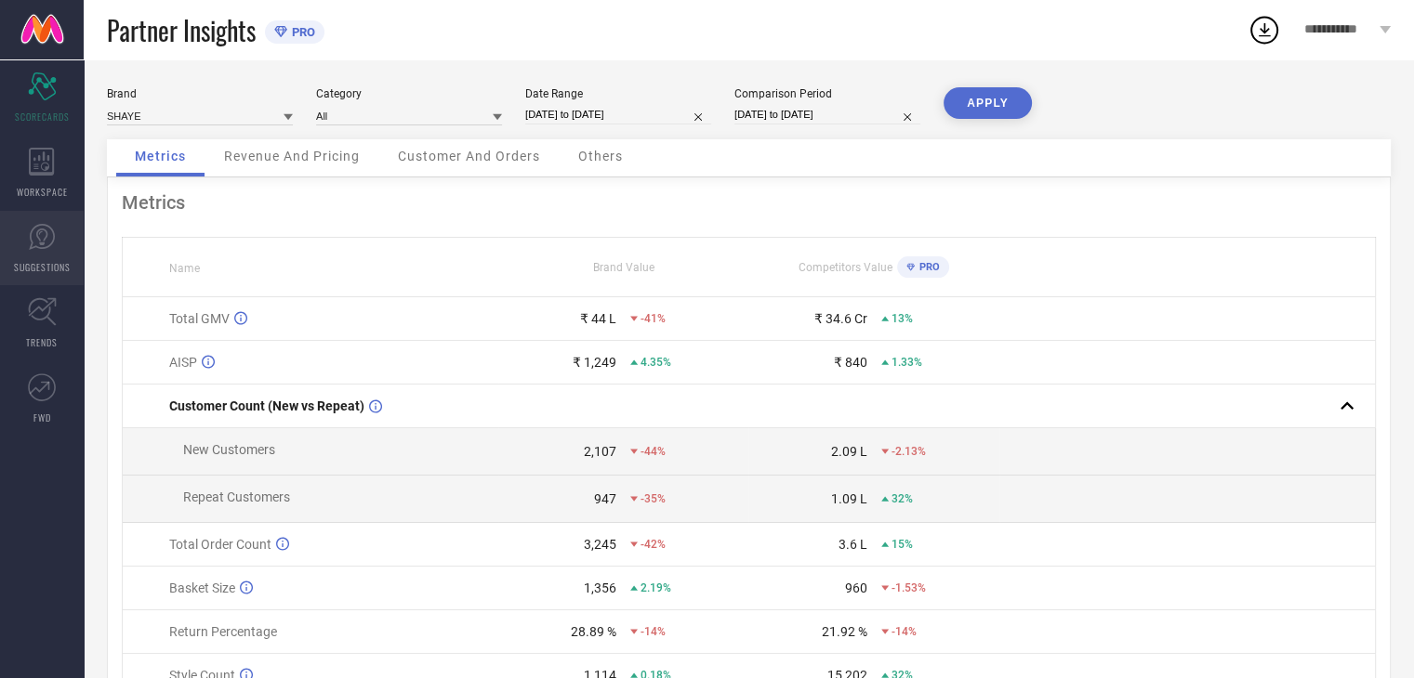
click at [41, 232] on icon at bounding box center [42, 237] width 28 height 28
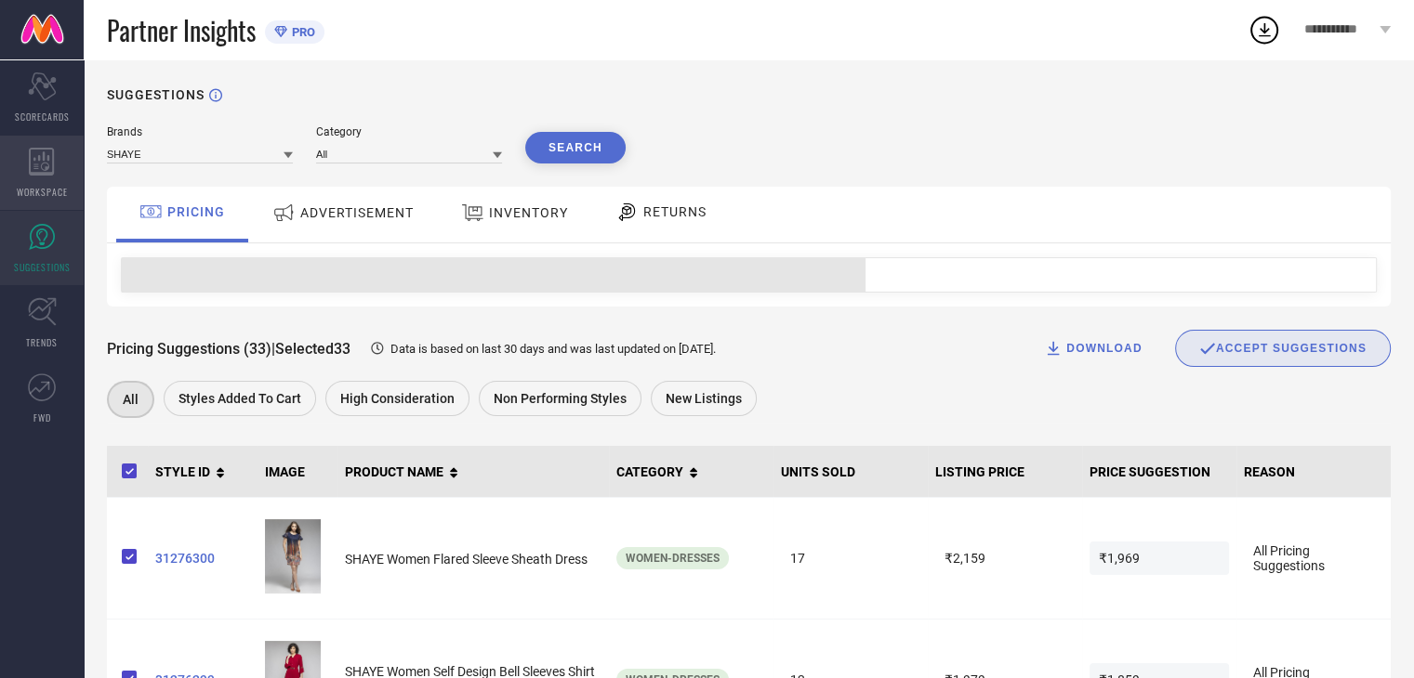
click at [62, 164] on div "WORKSPACE" at bounding box center [42, 173] width 84 height 74
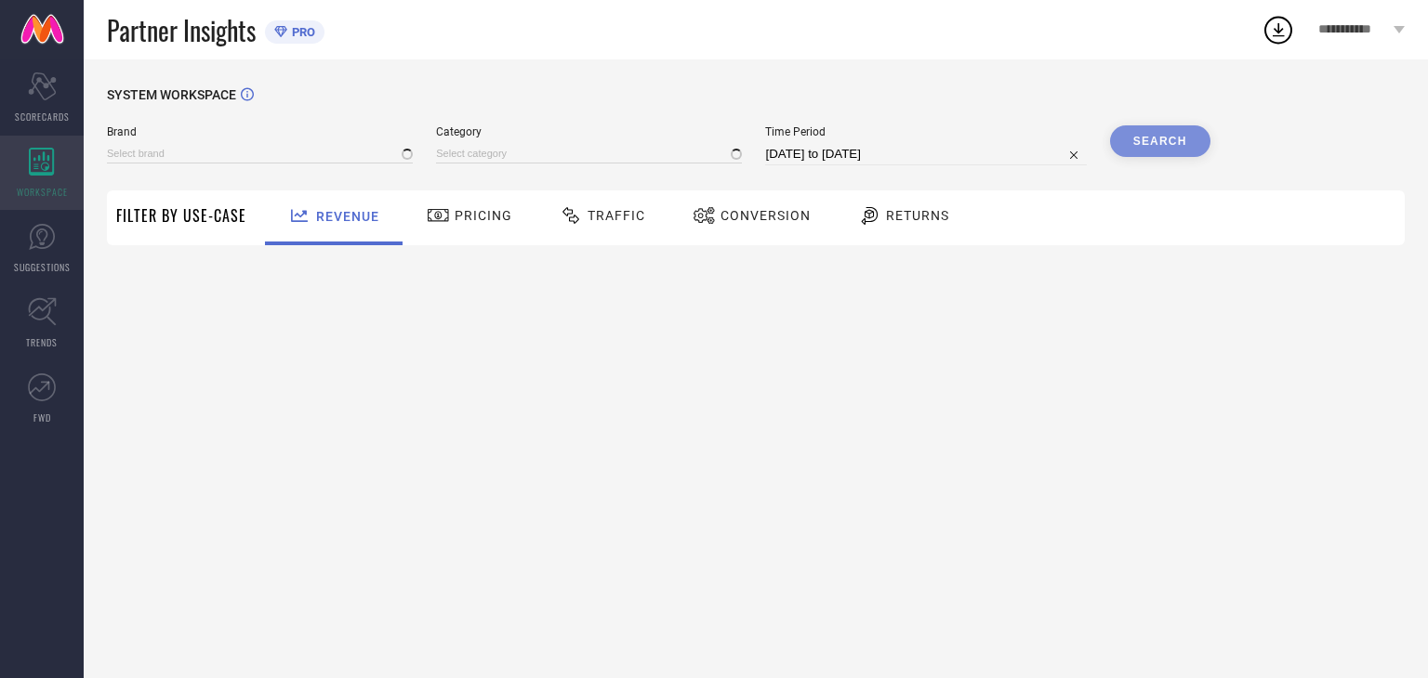
type input "SHAYE"
type input "All"
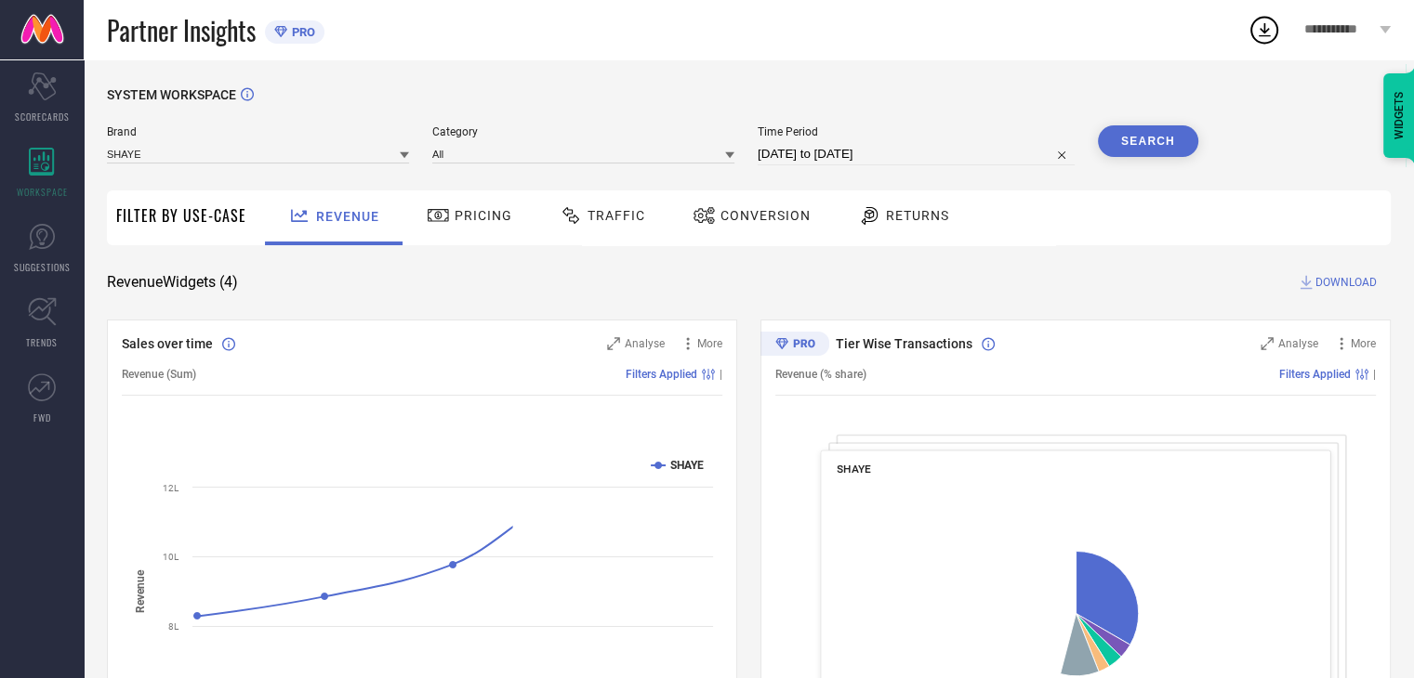
click at [736, 213] on span "Conversion" at bounding box center [765, 215] width 90 height 15
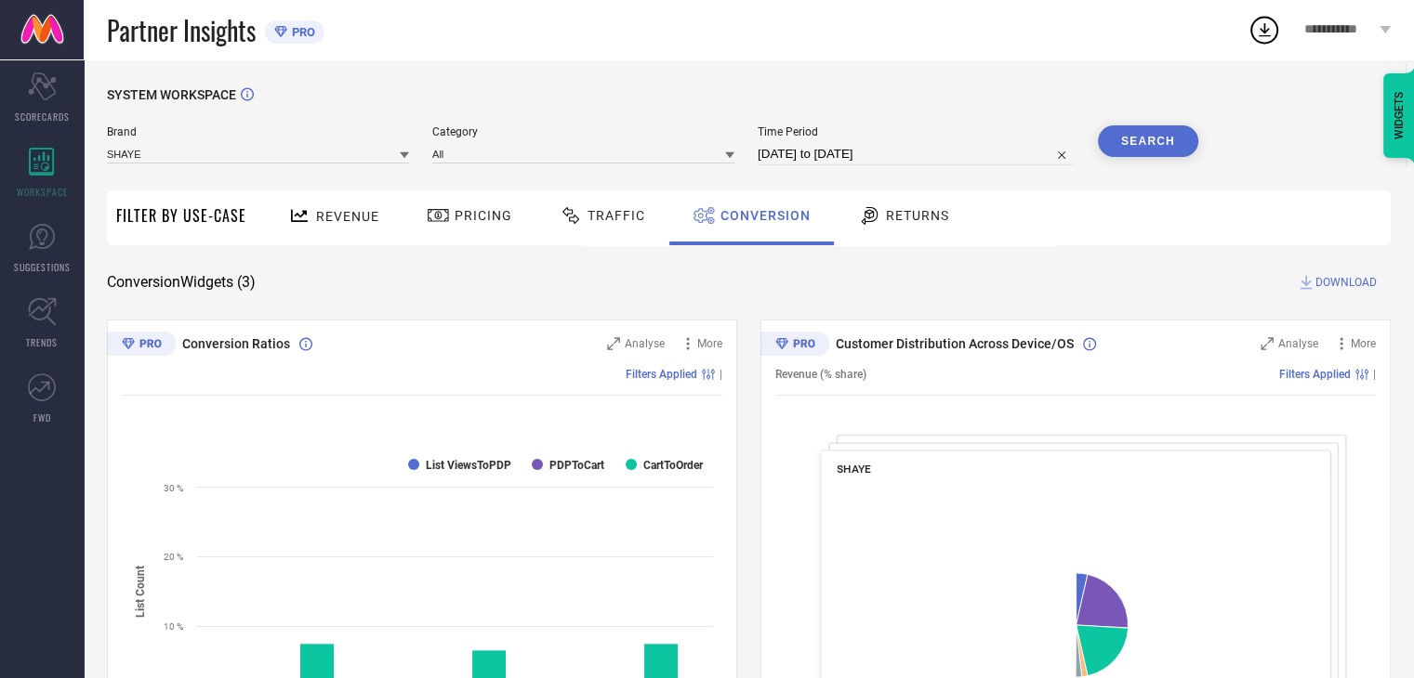
select select "7"
select select "2025"
select select "8"
select select "2025"
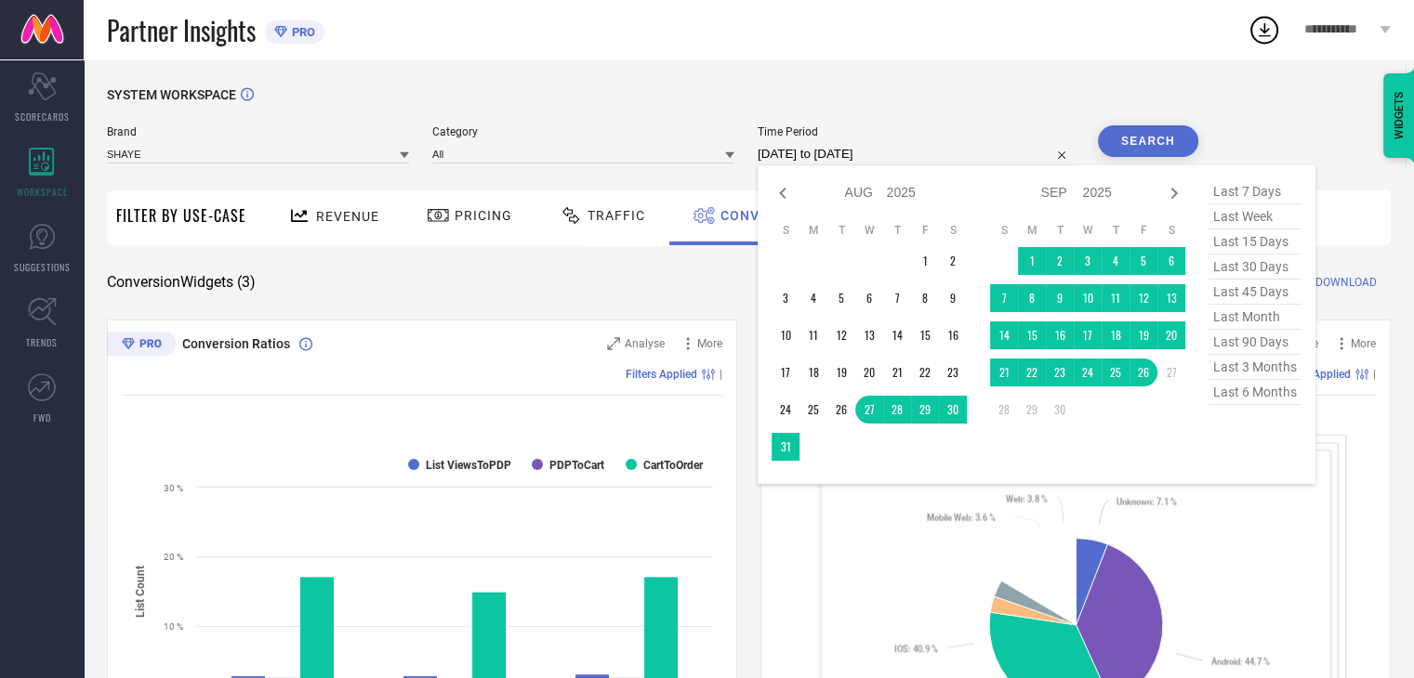
click at [934, 153] on input "[DATE] to [DATE]" at bounding box center [915, 154] width 317 height 22
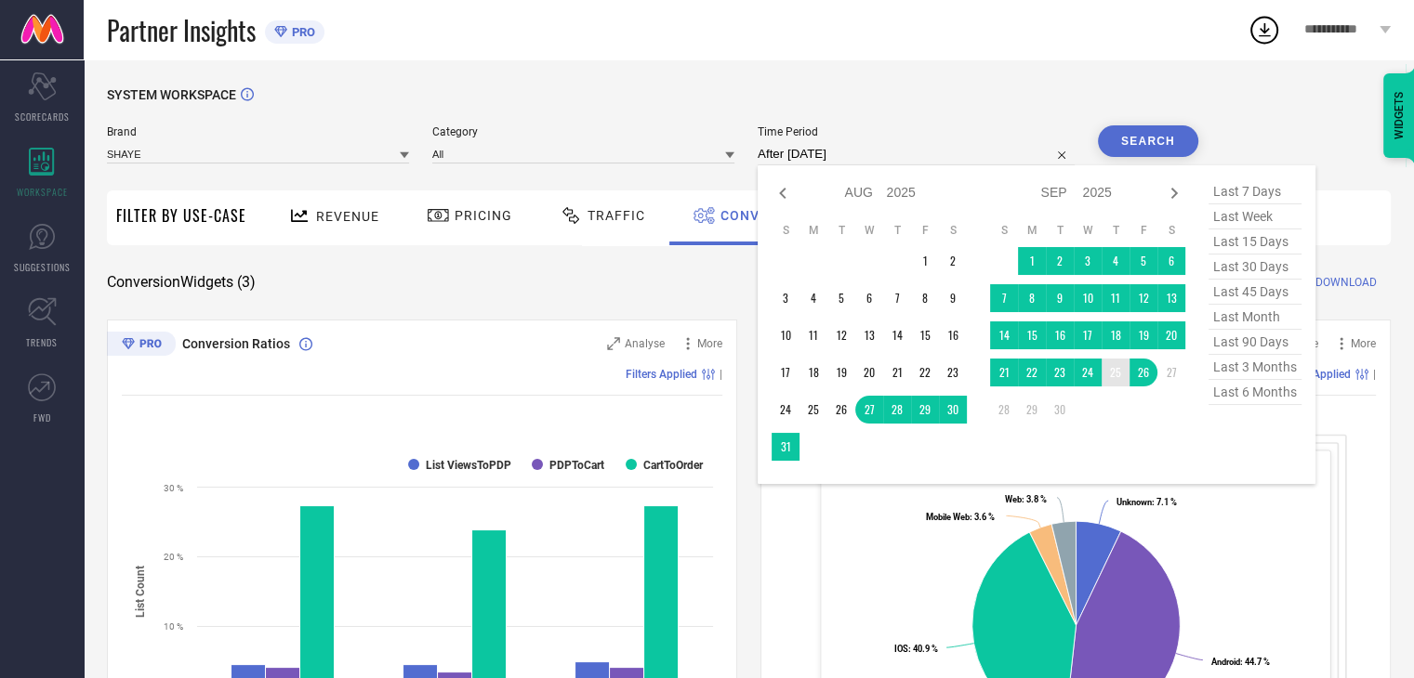
click at [1121, 376] on td "25" at bounding box center [1115, 373] width 28 height 28
type input "[DATE] to [DATE]"
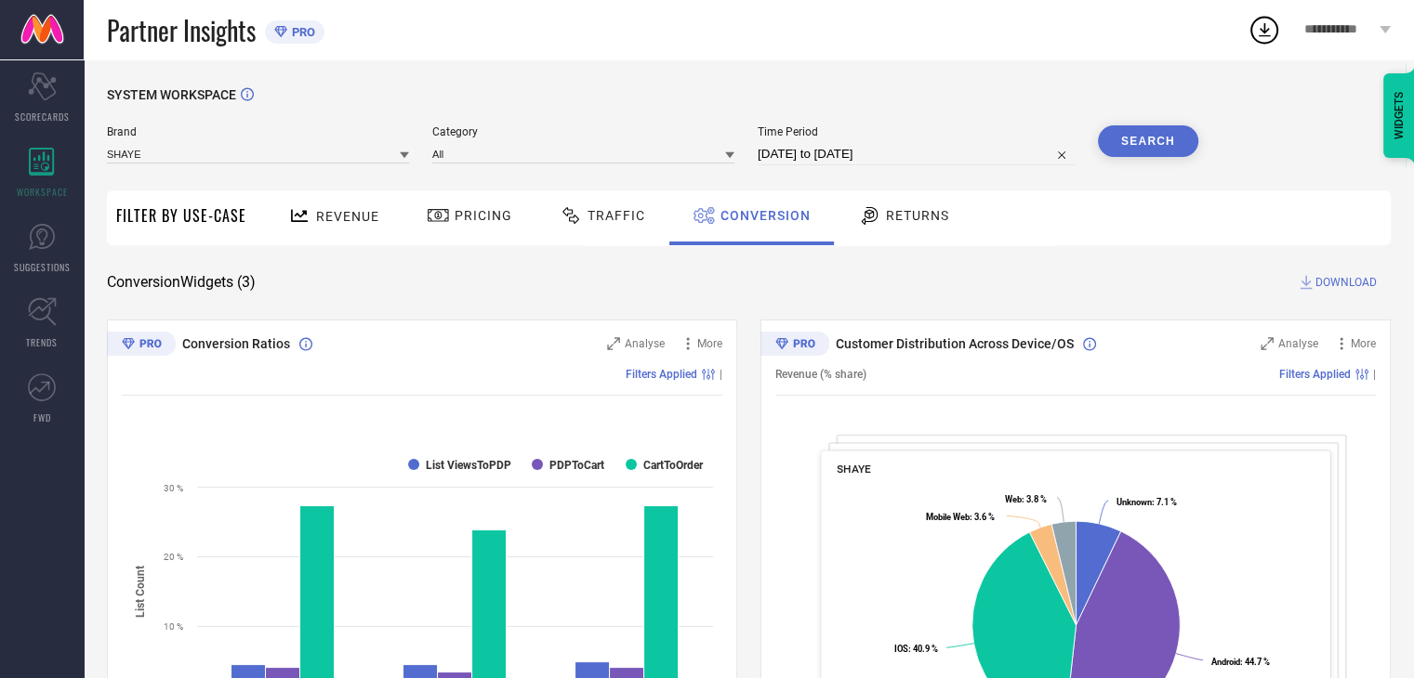
click at [1136, 144] on button "Search" at bounding box center [1148, 141] width 100 height 32
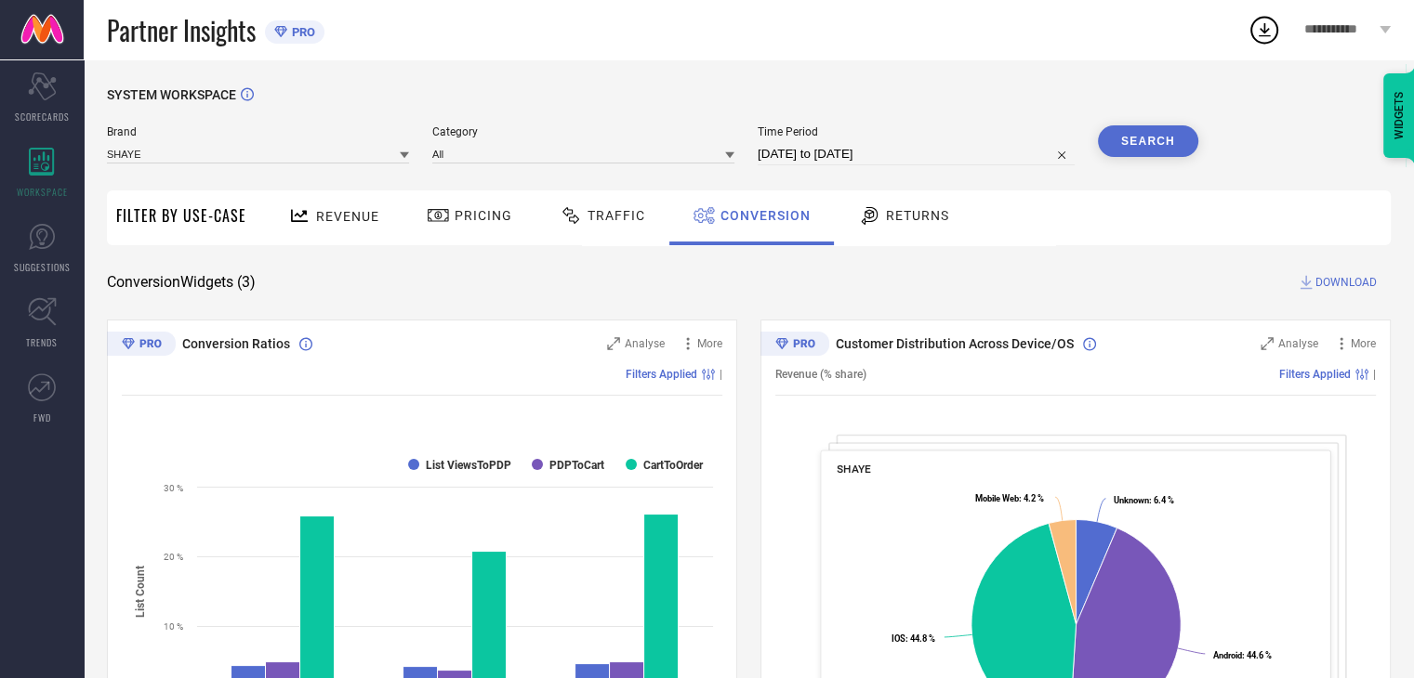
click at [1337, 280] on span "DOWNLOAD" at bounding box center [1345, 282] width 61 height 19
click at [1048, 87] on div "SYSTEM WORKSPACE" at bounding box center [748, 106] width 1283 height 38
select select "8"
select select "2025"
select select "9"
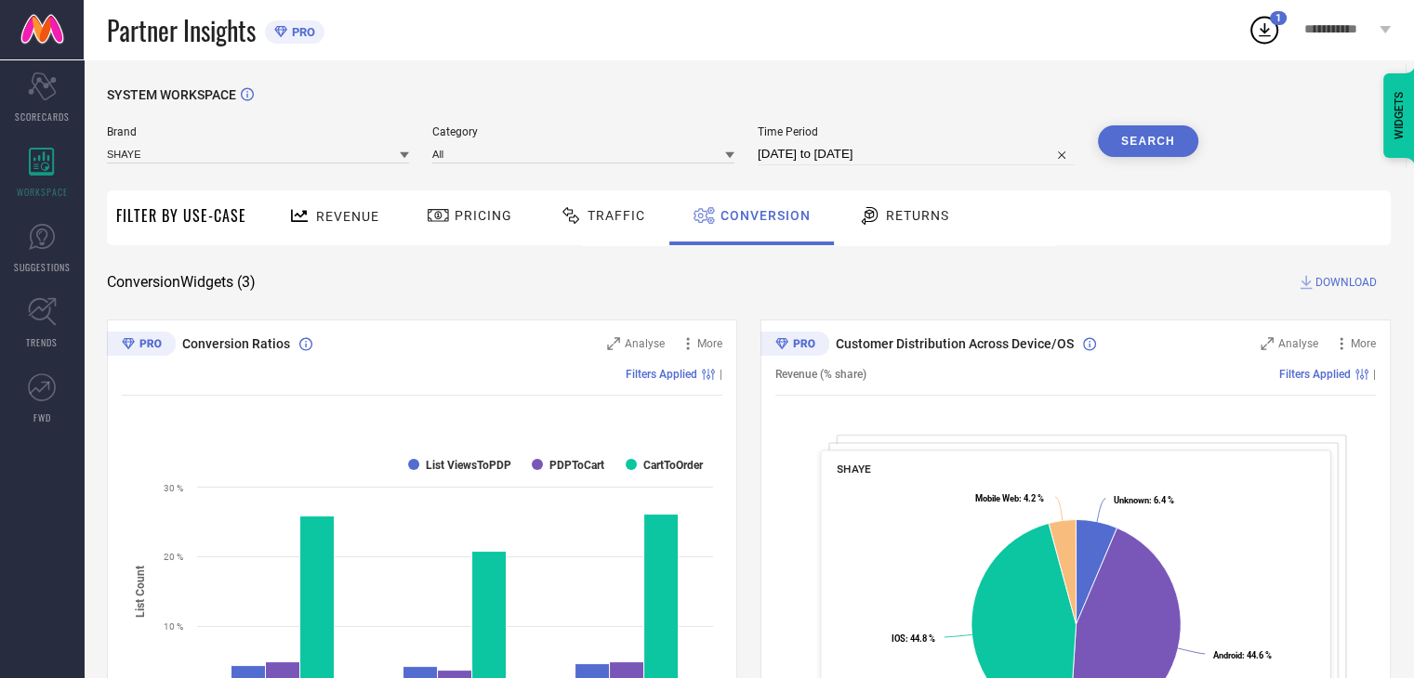
select select "2025"
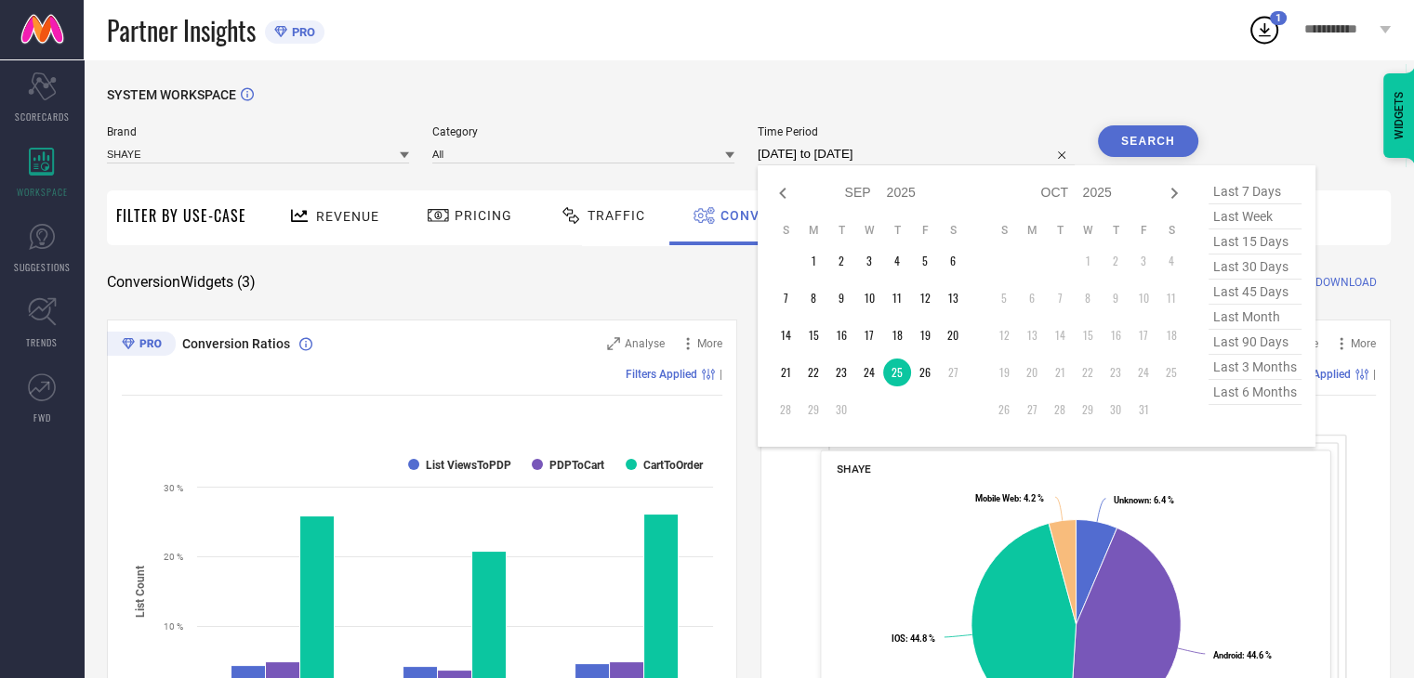
click at [937, 162] on input "[DATE] to [DATE]" at bounding box center [915, 154] width 317 height 22
click at [937, 373] on td "26" at bounding box center [925, 373] width 28 height 28
type input "[DATE] to [DATE]"
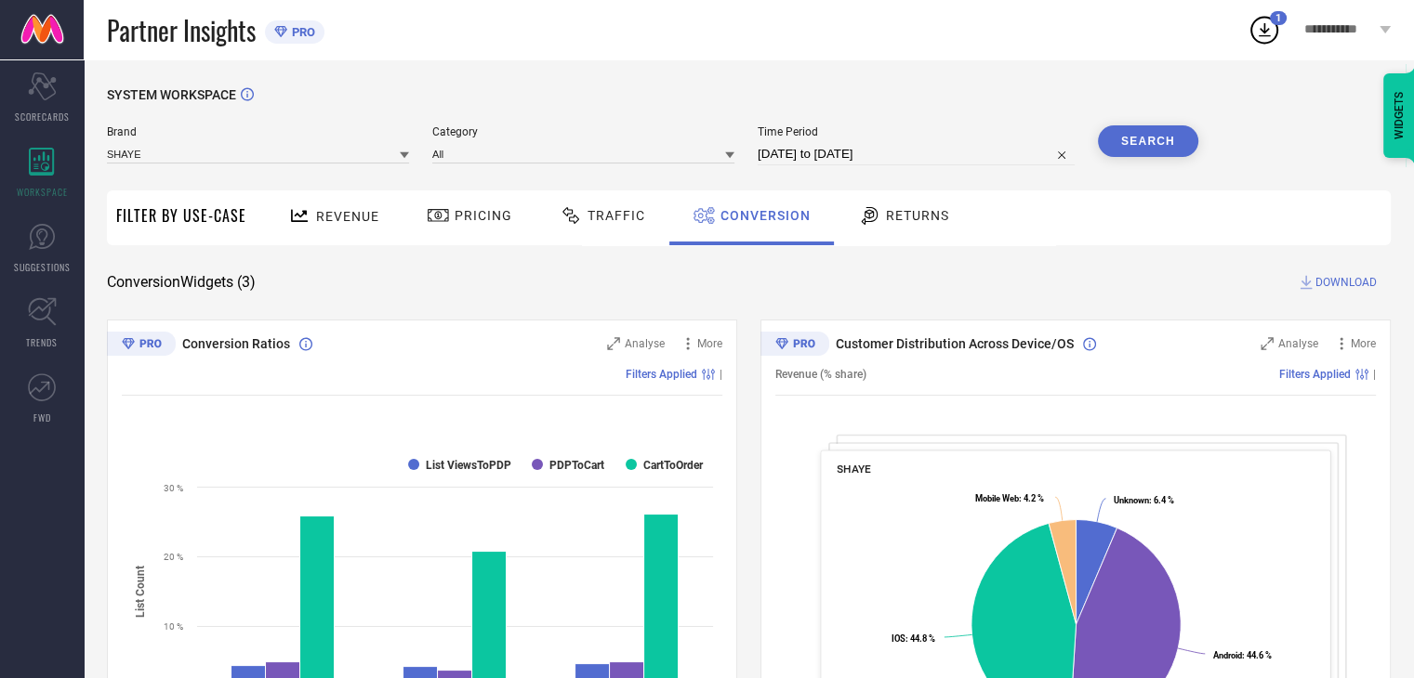
click at [1169, 127] on button "Search" at bounding box center [1148, 141] width 100 height 32
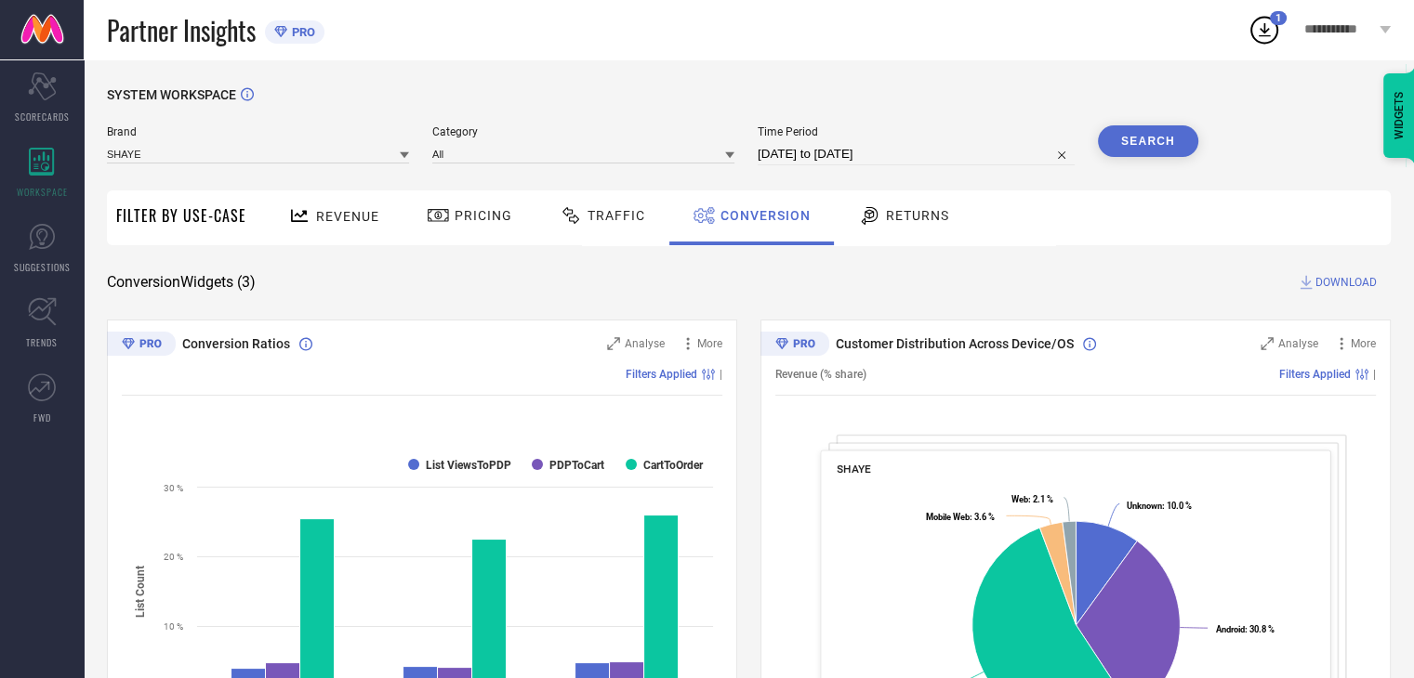
click at [1341, 283] on span "DOWNLOAD" at bounding box center [1345, 282] width 61 height 19
